Goal: Task Accomplishment & Management: Use online tool/utility

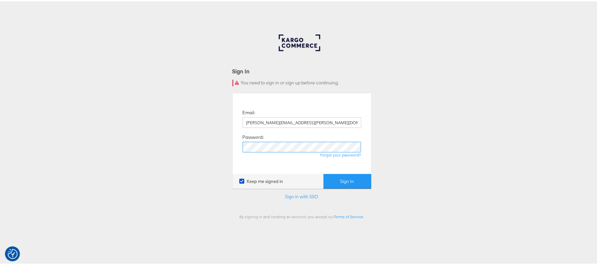
click at [324, 173] on button "Sign In" at bounding box center [348, 180] width 48 height 15
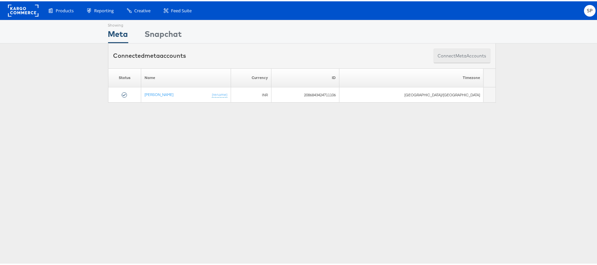
click at [441, 59] on button "Connect meta Accounts" at bounding box center [462, 54] width 57 height 15
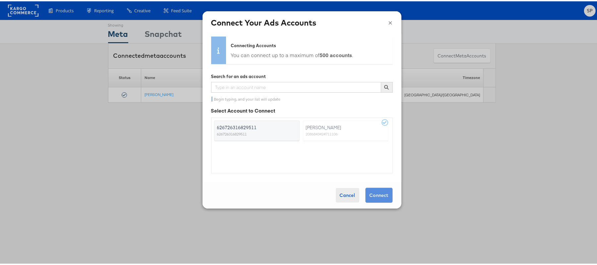
click at [340, 195] on div "Cancel" at bounding box center [348, 193] width 24 height 15
